Goal: Task Accomplishment & Management: Manage account settings

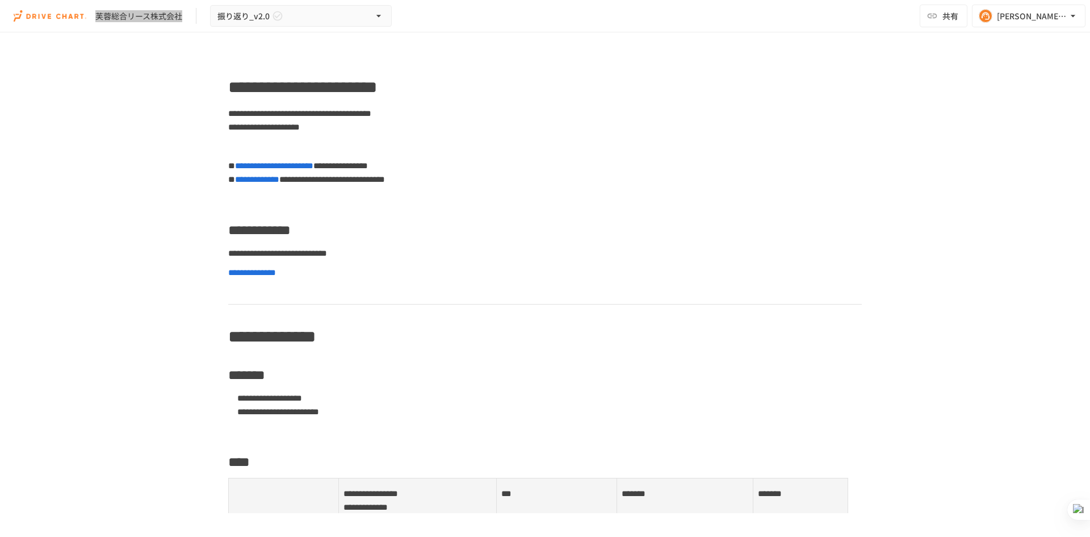
scroll to position [8161, 0]
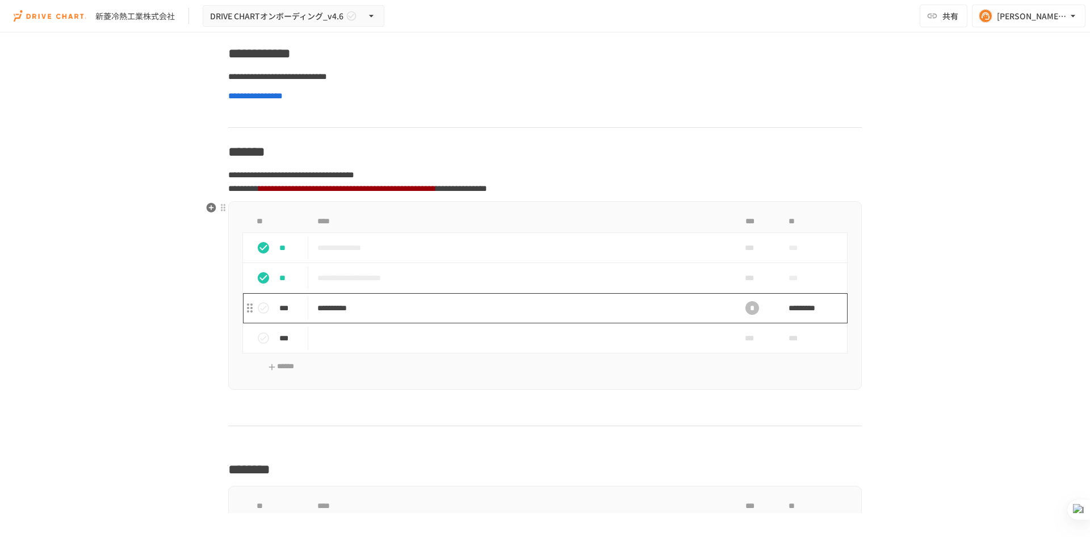
scroll to position [795, 0]
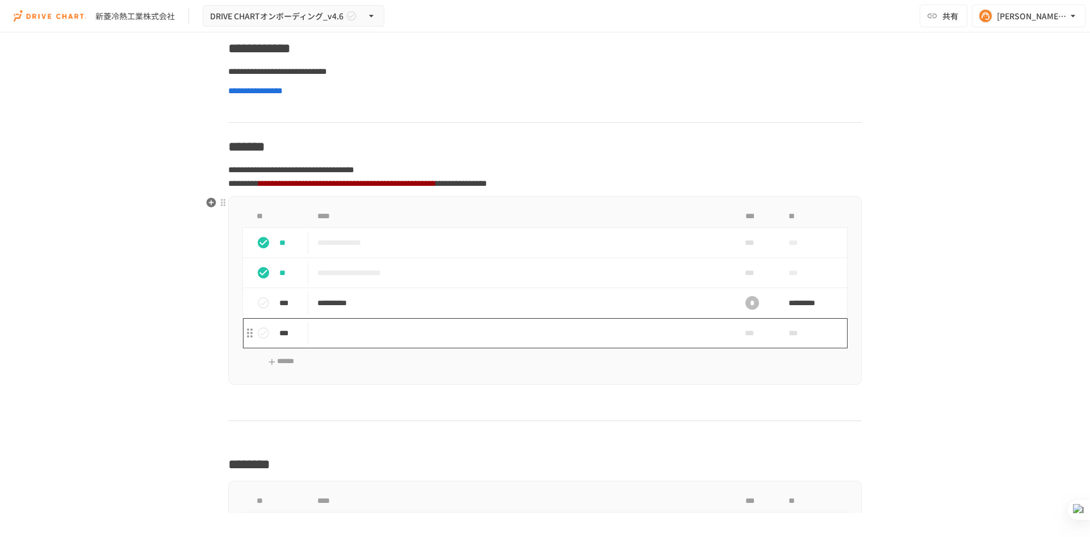
click at [336, 144] on td "task table" at bounding box center [521, 333] width 426 height 30
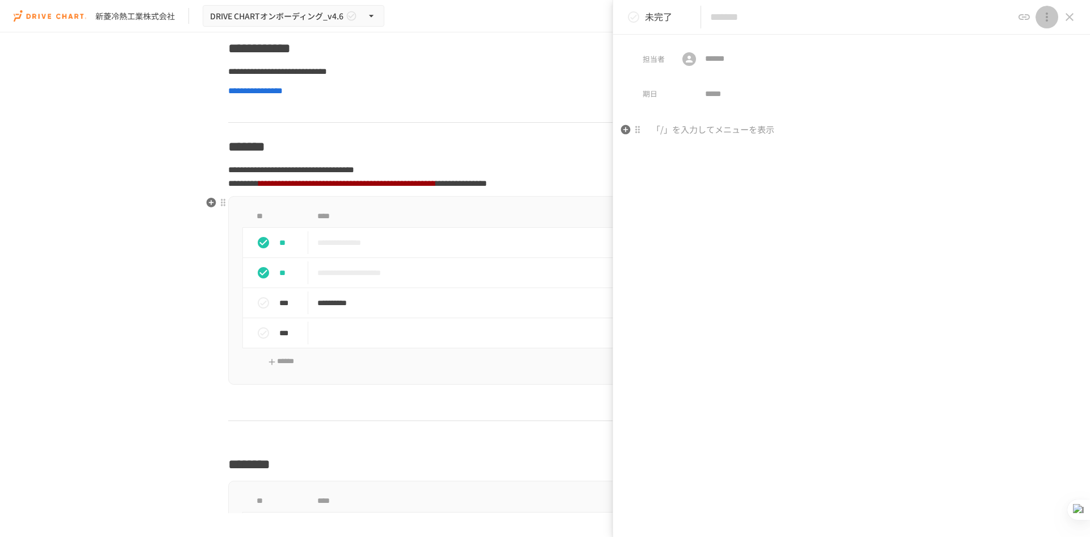
click at [348, 16] on icon "close drawer" at bounding box center [1047, 17] width 14 height 14
click at [348, 39] on p "タスクを削除" at bounding box center [1044, 43] width 55 height 15
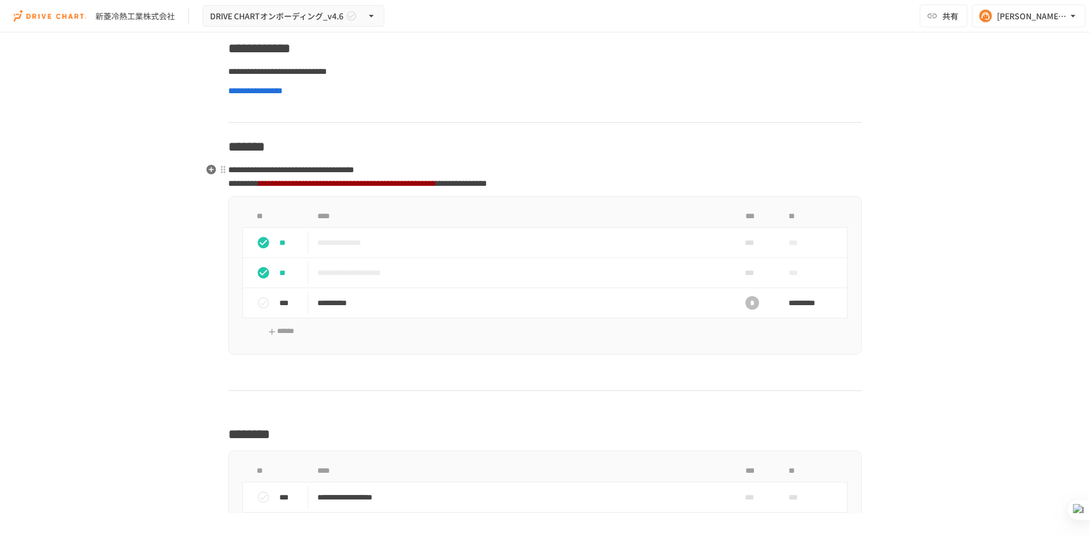
click at [348, 144] on strong "**********" at bounding box center [347, 183] width 177 height 9
click at [219, 144] on div at bounding box center [223, 169] width 9 height 9
click at [322, 144] on div at bounding box center [545, 268] width 1090 height 537
drag, startPoint x: 298, startPoint y: 183, endPoint x: 354, endPoint y: 185, distance: 55.7
click at [348, 144] on p "**********" at bounding box center [545, 176] width 634 height 28
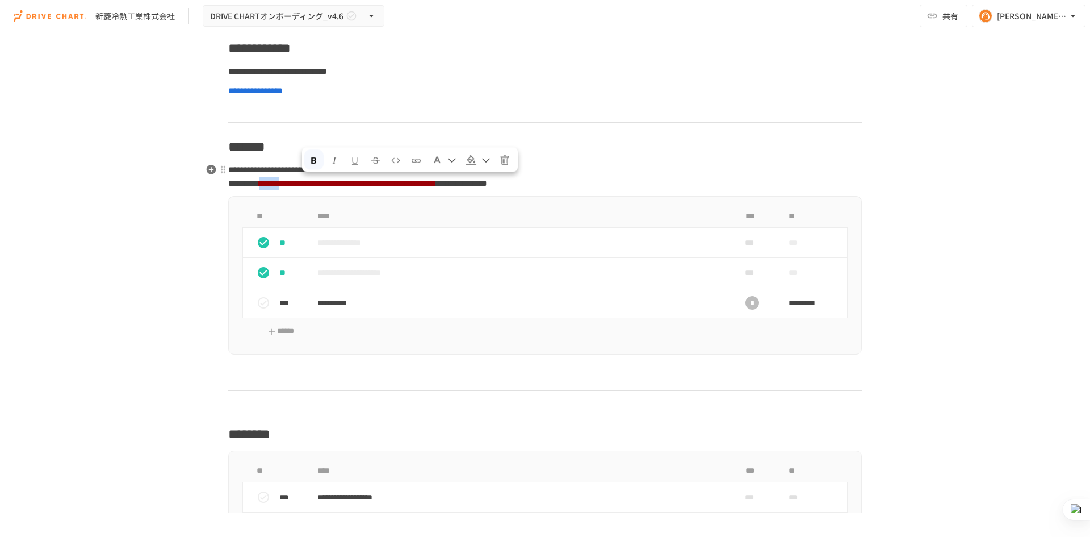
copy strong "******"
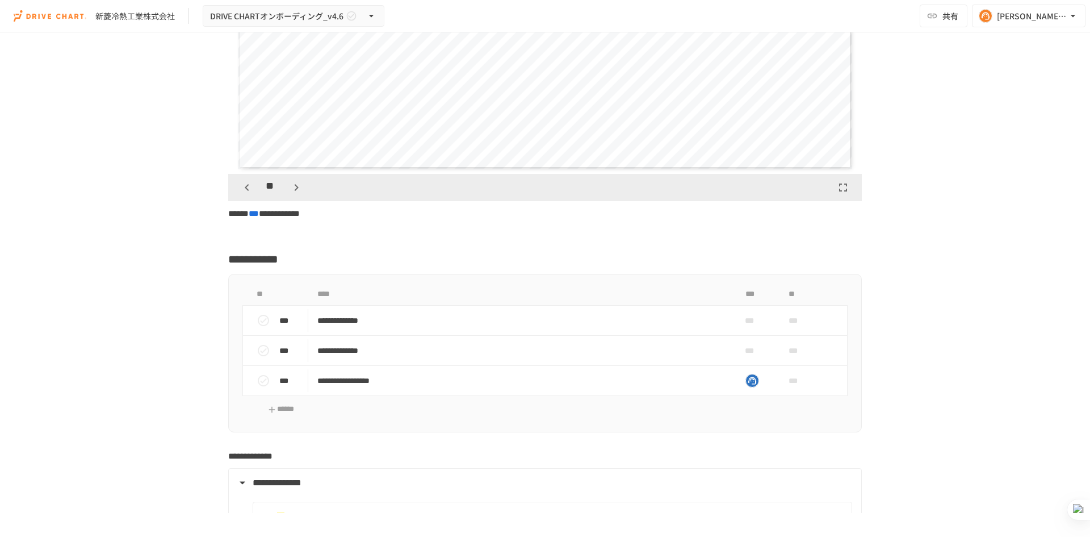
scroll to position [2328, 0]
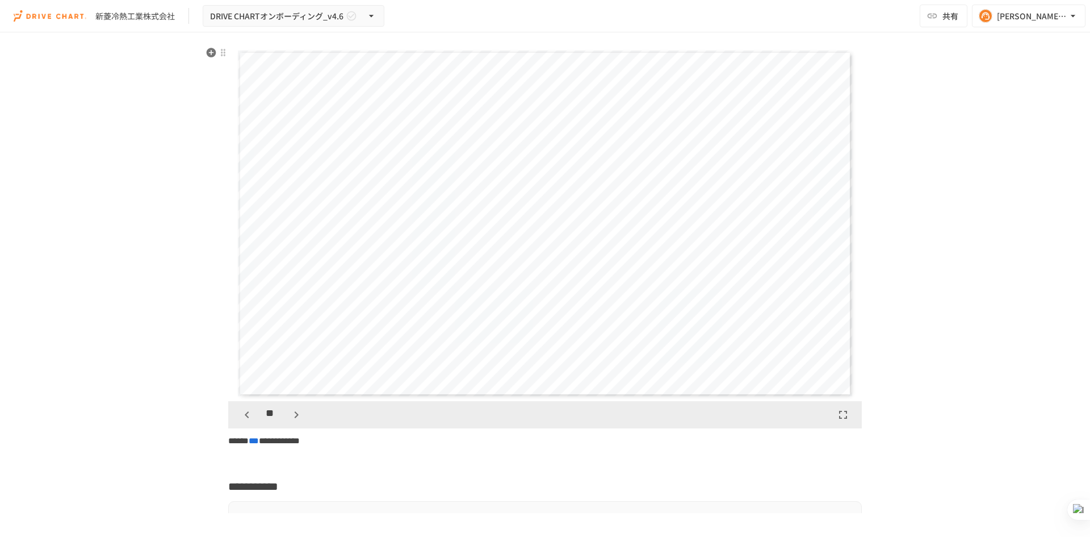
click at [244, 144] on icon "button" at bounding box center [247, 415] width 14 height 14
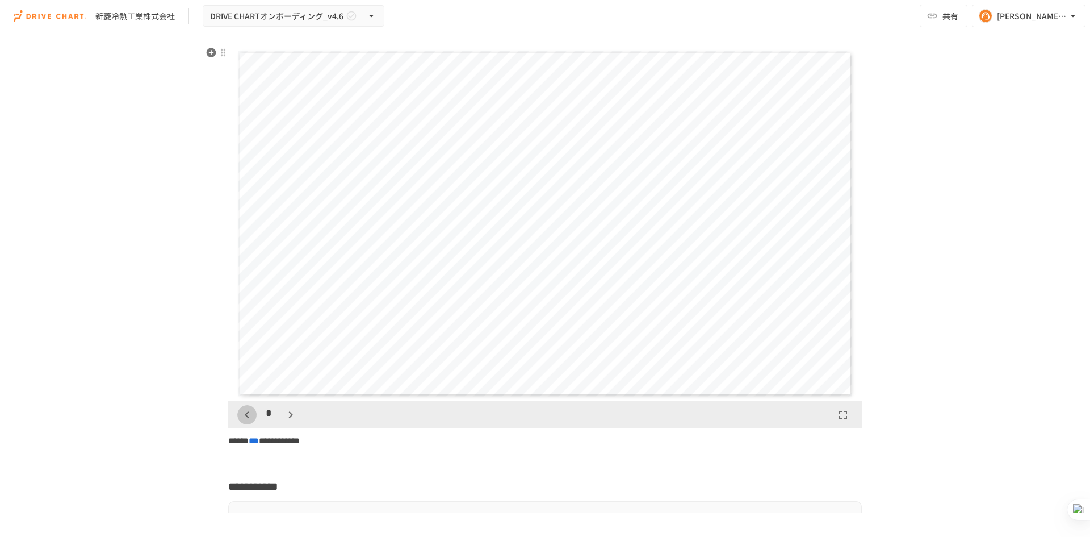
click at [244, 144] on icon "button" at bounding box center [247, 415] width 14 height 14
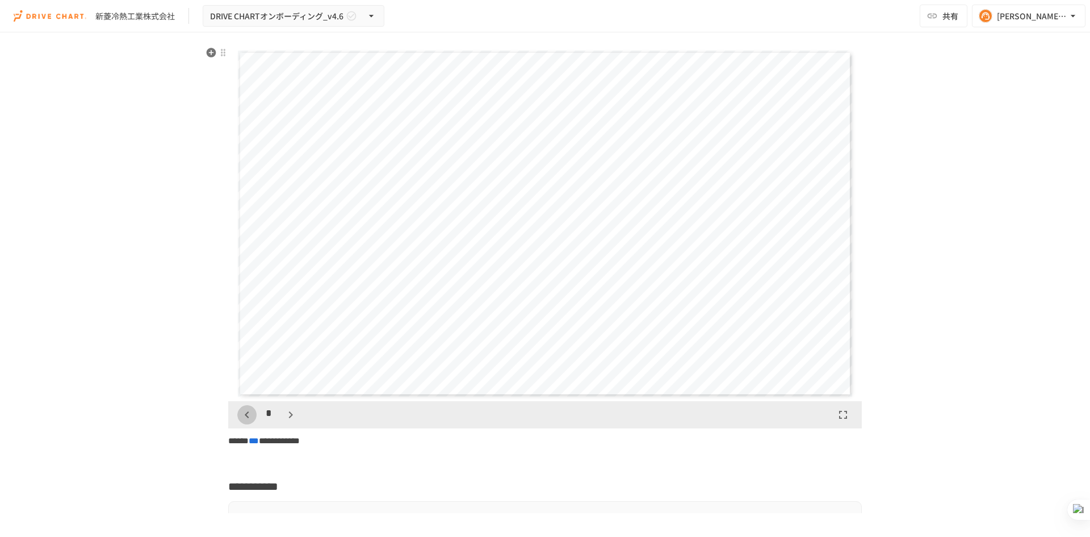
scroll to position [355, 0]
click at [244, 144] on icon "button" at bounding box center [247, 415] width 14 height 14
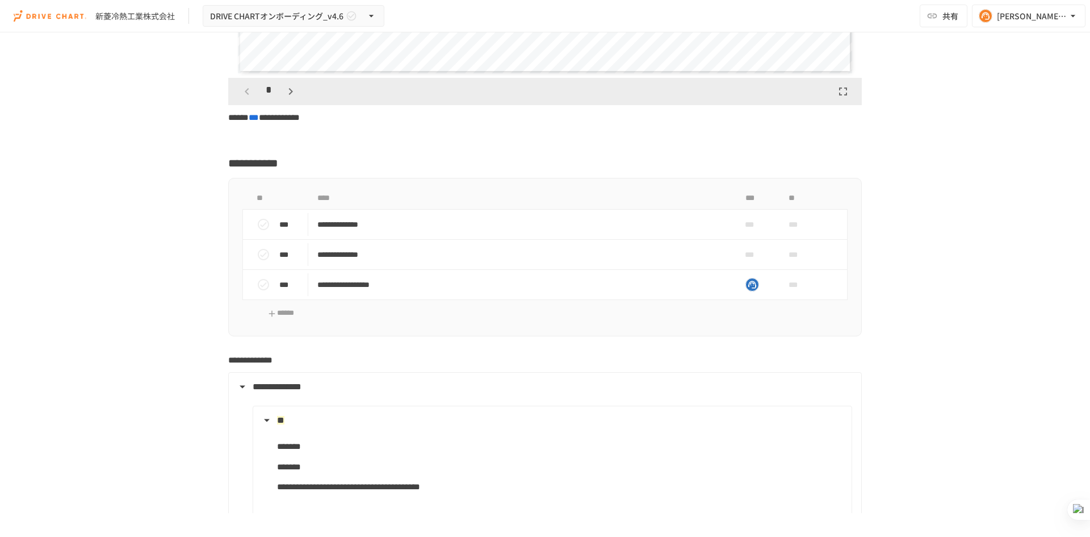
scroll to position [2725, 0]
